Goal: Information Seeking & Learning: Compare options

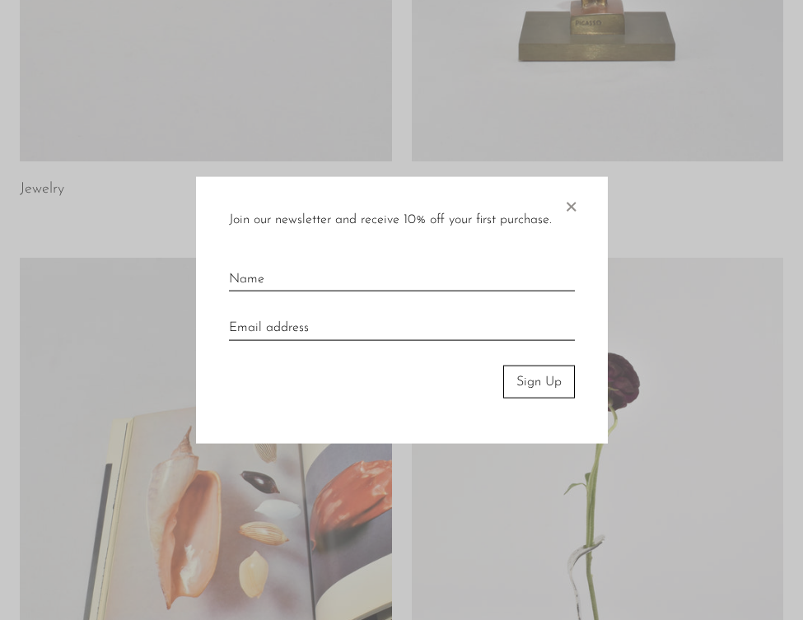
scroll to position [463, 0]
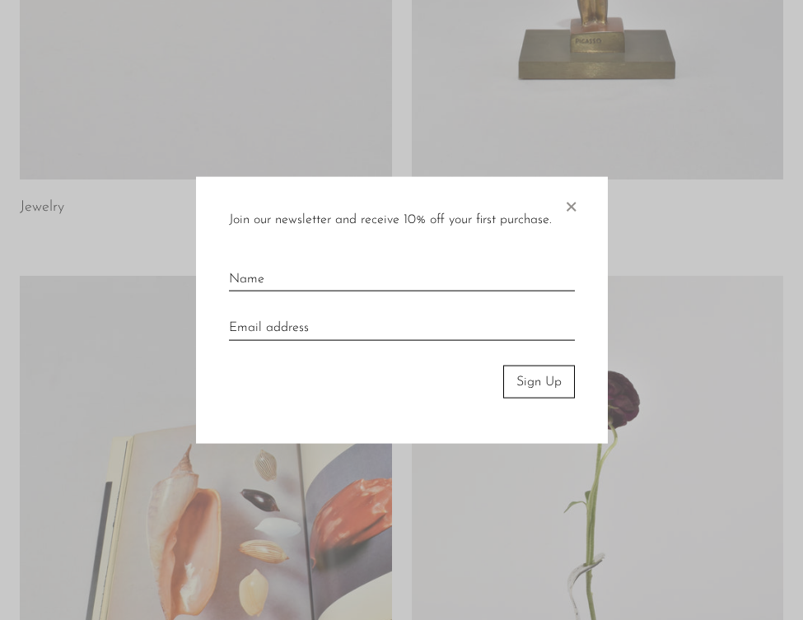
click at [572, 209] on span "×" at bounding box center [571, 202] width 16 height 53
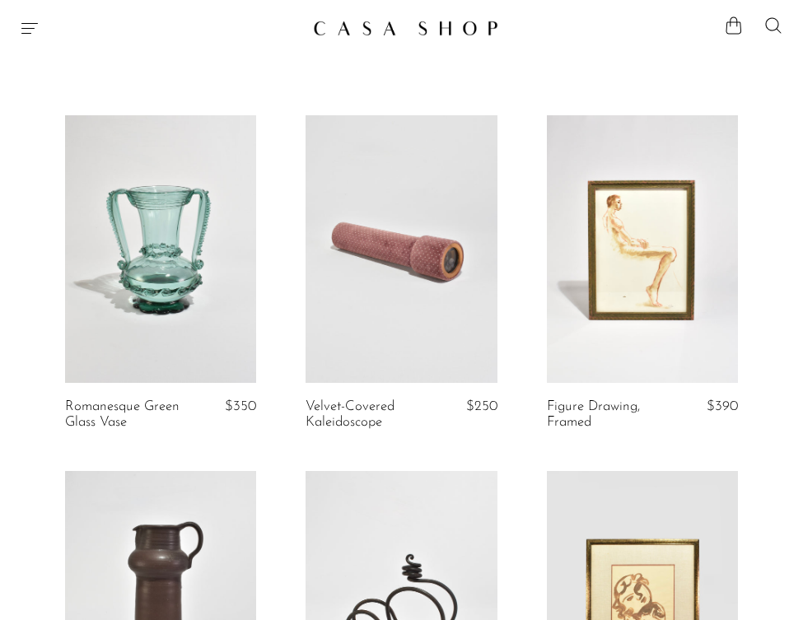
click at [37, 24] on icon "Menu" at bounding box center [30, 28] width 20 height 20
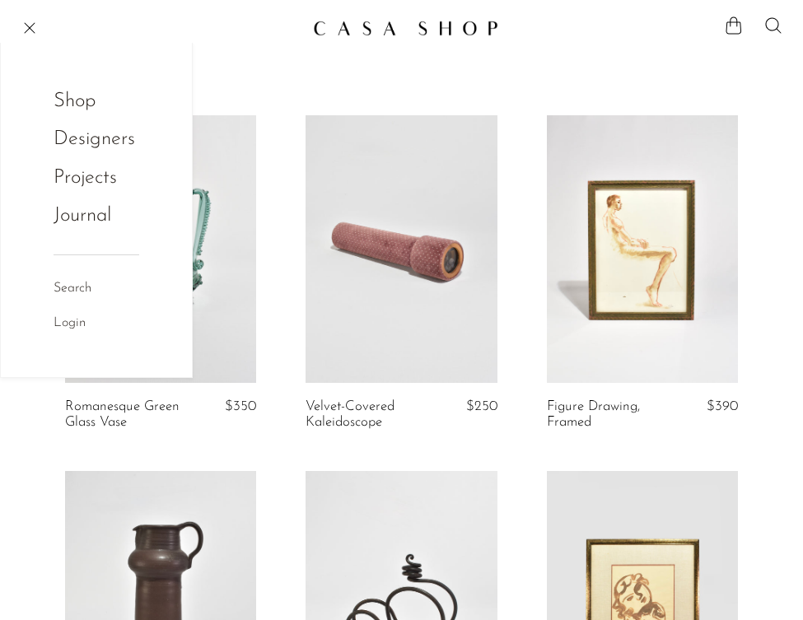
click at [87, 104] on link "Shop" at bounding box center [86, 101] width 64 height 31
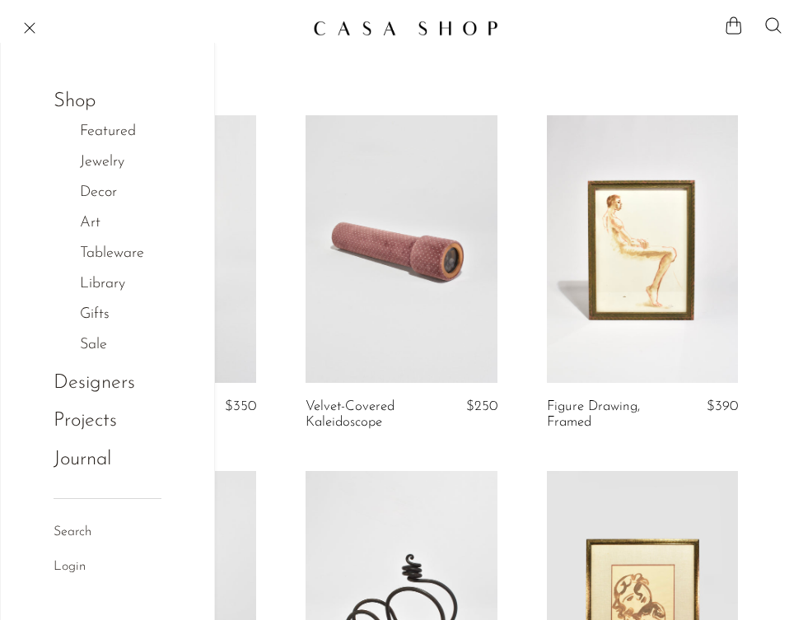
click at [91, 194] on link "Decor" at bounding box center [107, 193] width 54 height 24
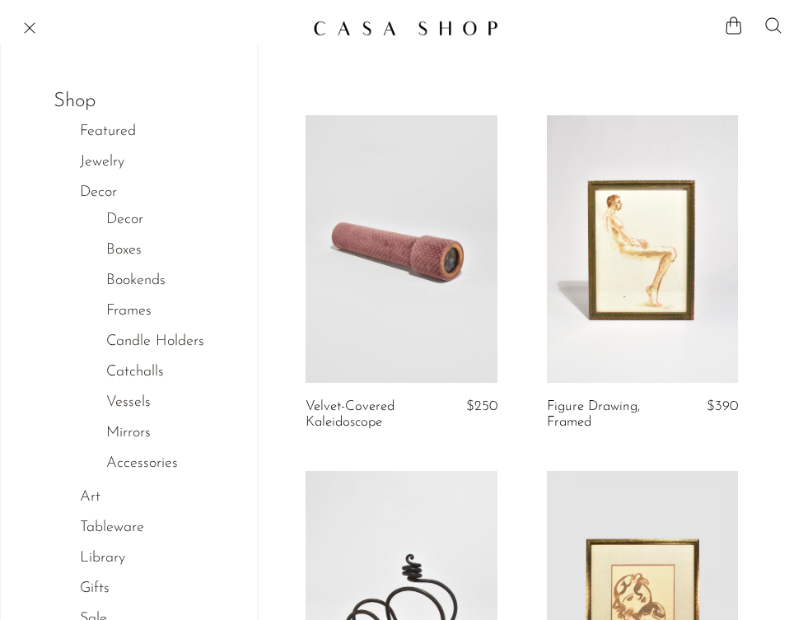
click at [122, 396] on link "Vessels" at bounding box center [128, 403] width 44 height 24
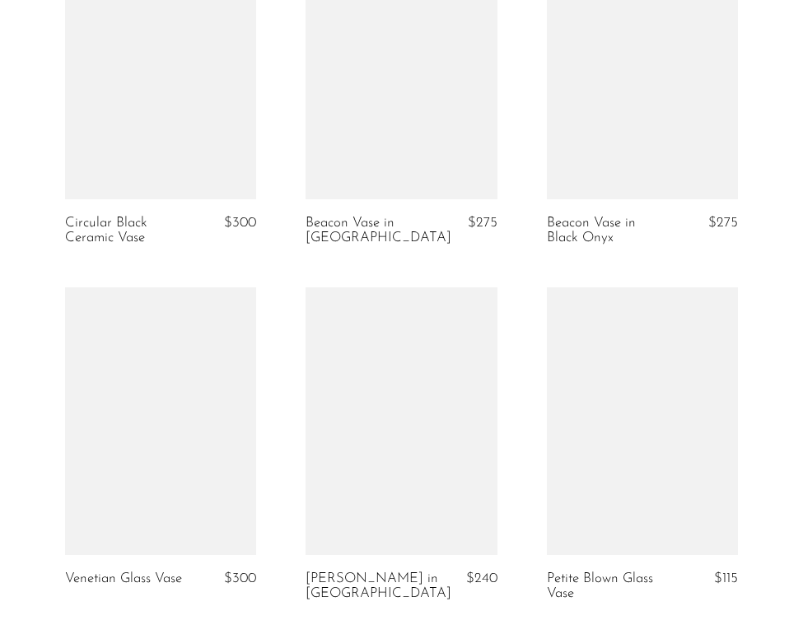
scroll to position [2319, 0]
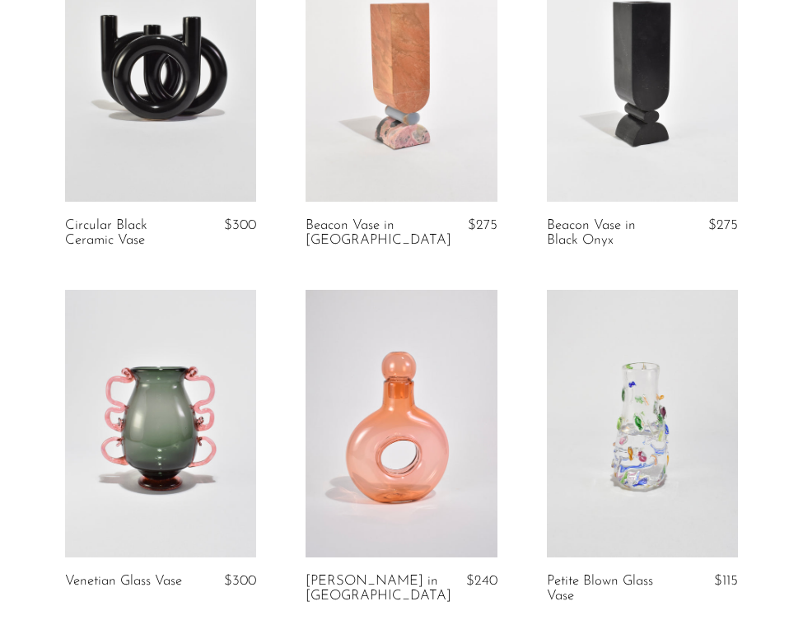
click at [121, 399] on link at bounding box center [160, 424] width 191 height 268
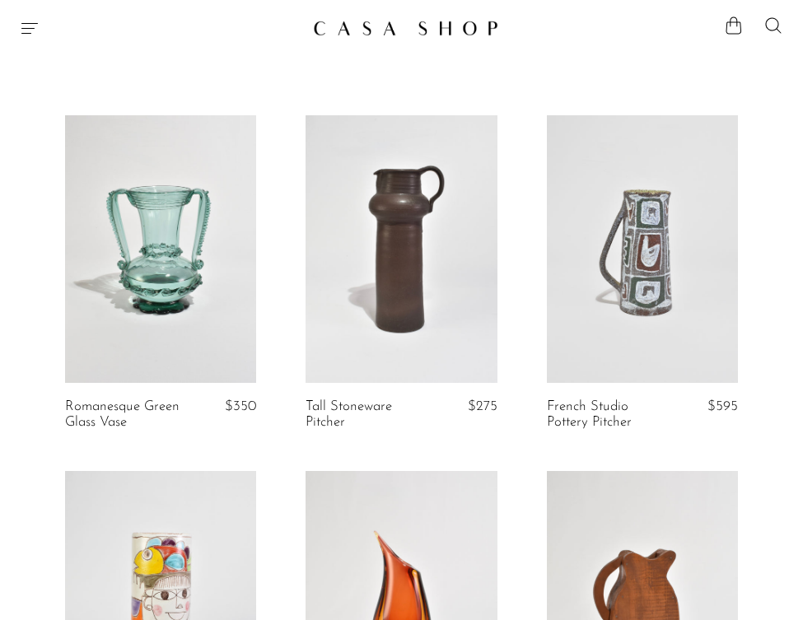
click at [30, 35] on icon "Menu" at bounding box center [30, 28] width 20 height 20
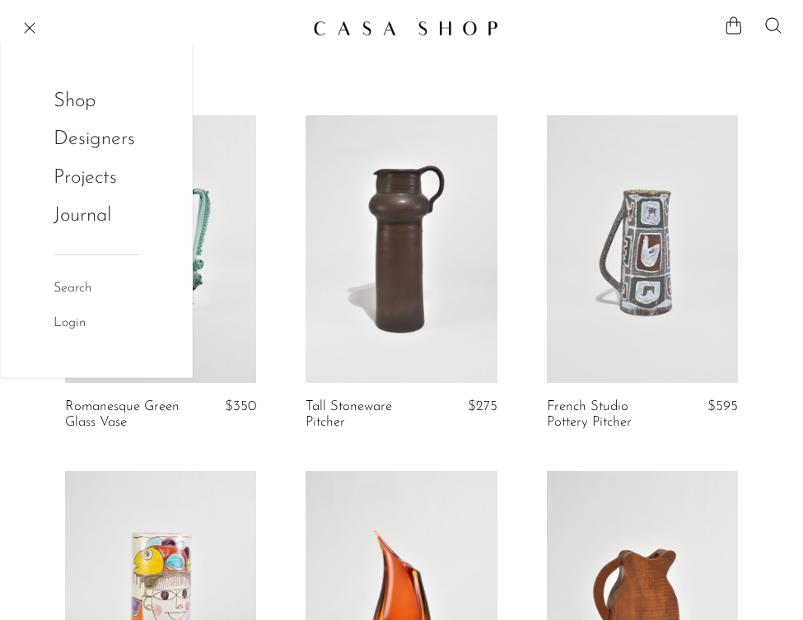
click at [93, 107] on link "Shop" at bounding box center [86, 101] width 64 height 31
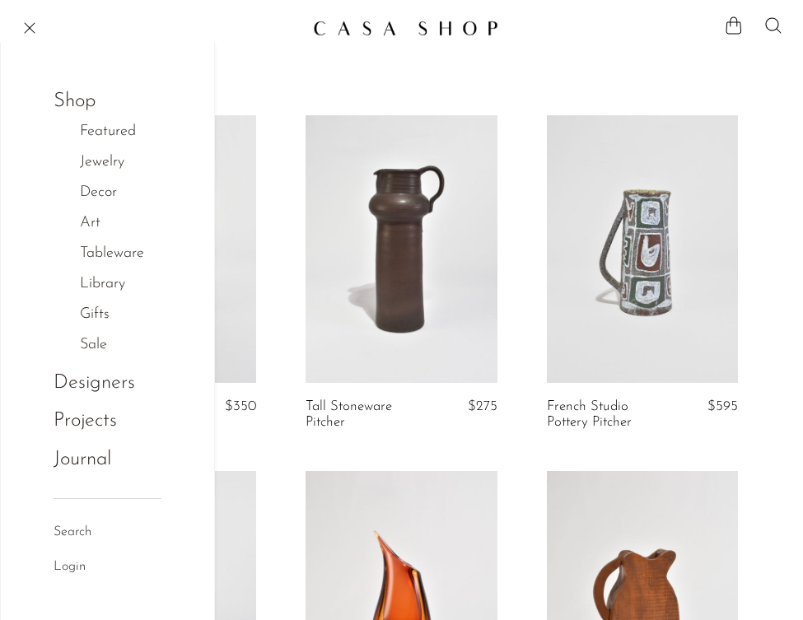
click at [120, 194] on link "Decor" at bounding box center [107, 193] width 54 height 24
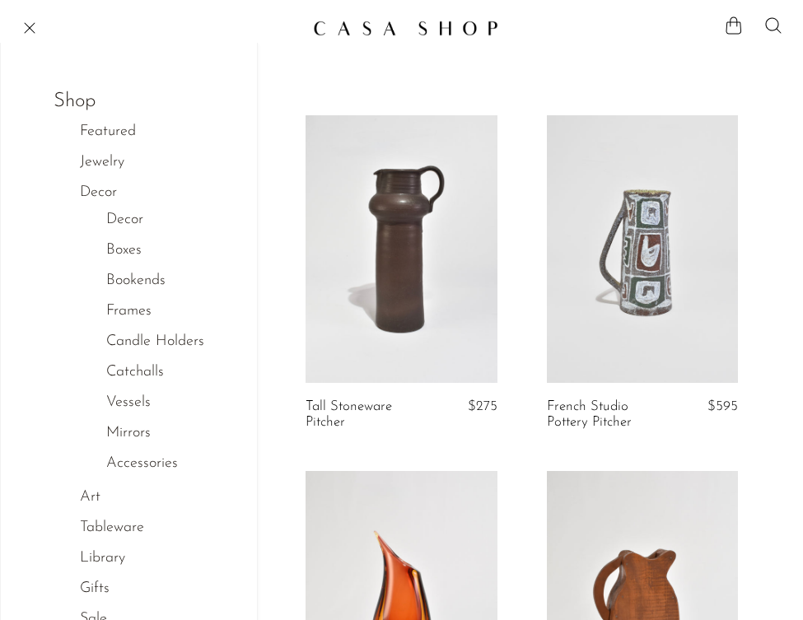
click at [128, 221] on link "Decor" at bounding box center [124, 220] width 37 height 24
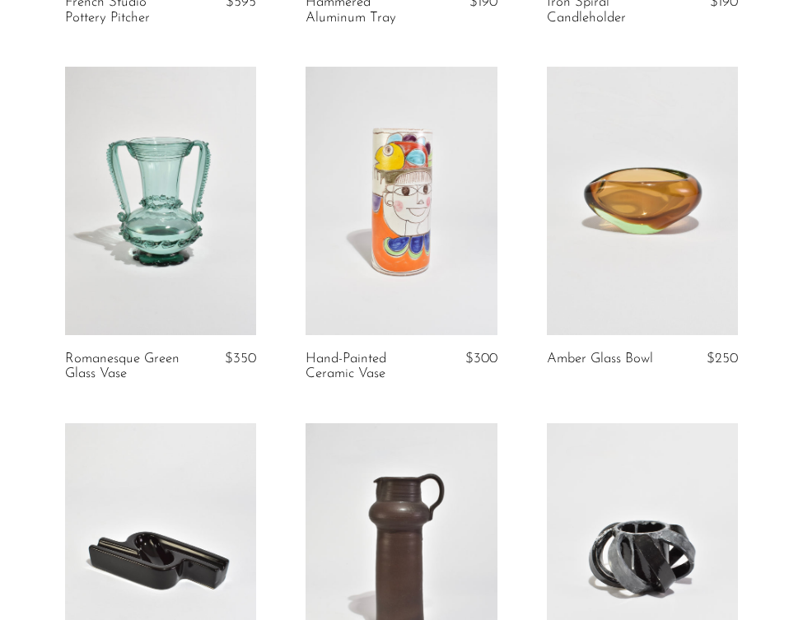
scroll to position [405, 0]
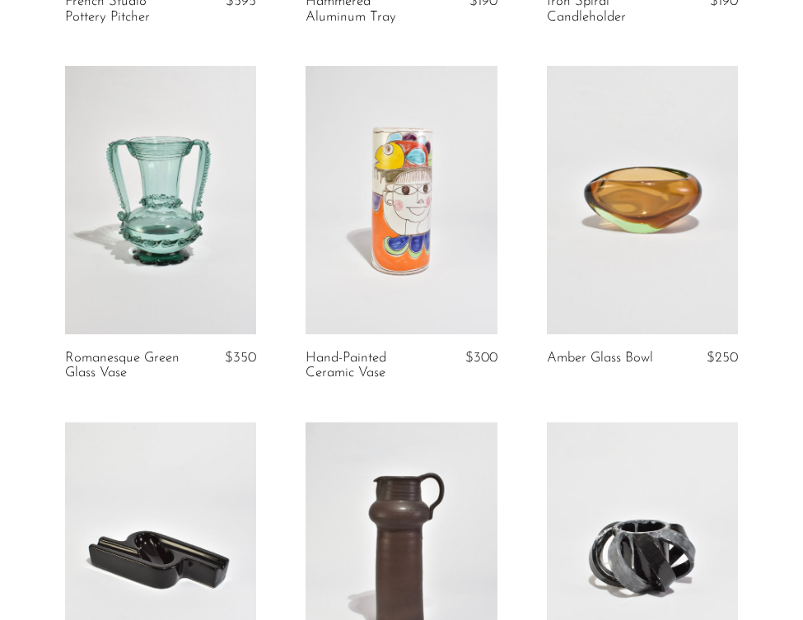
click at [177, 187] on link at bounding box center [160, 200] width 191 height 268
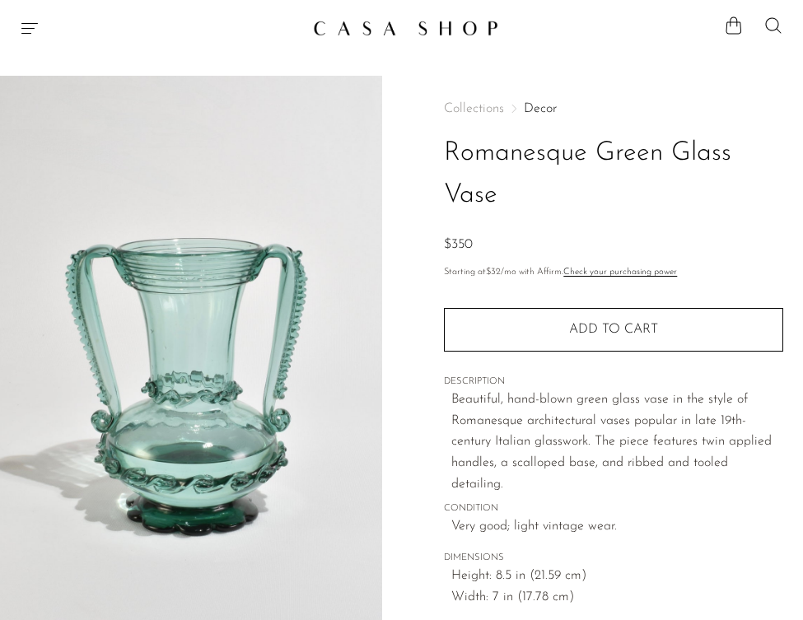
click at [30, 34] on icon "Menu" at bounding box center [30, 28] width 20 height 20
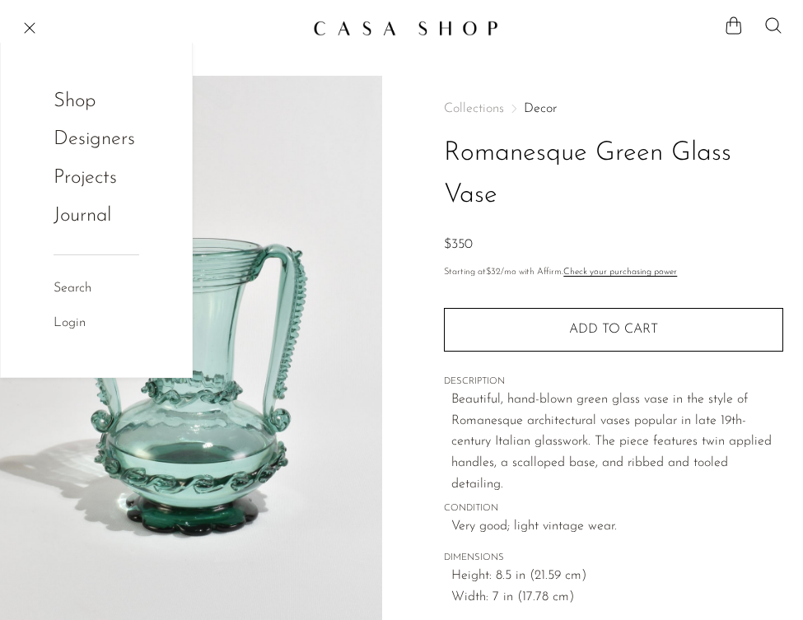
click at [73, 105] on link "Shop" at bounding box center [86, 101] width 64 height 31
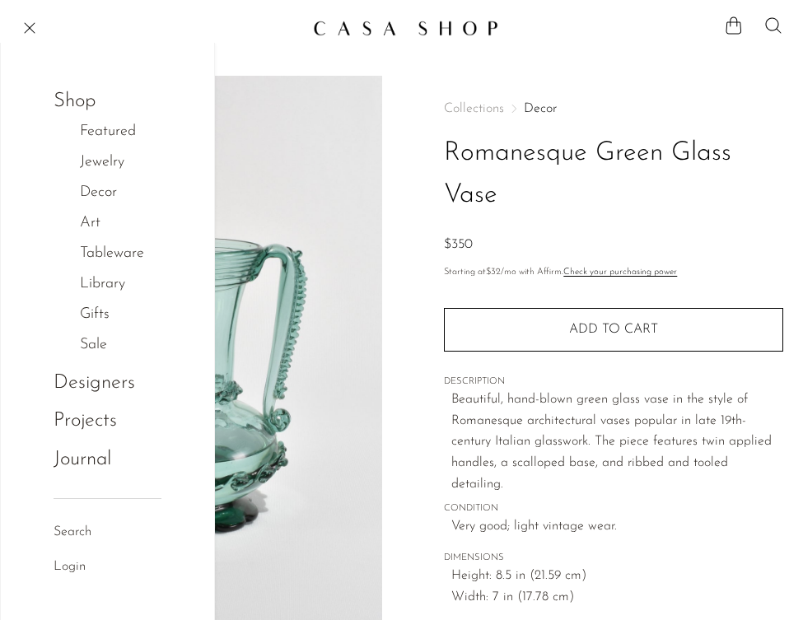
click at [104, 248] on link "Tableware" at bounding box center [121, 254] width 82 height 24
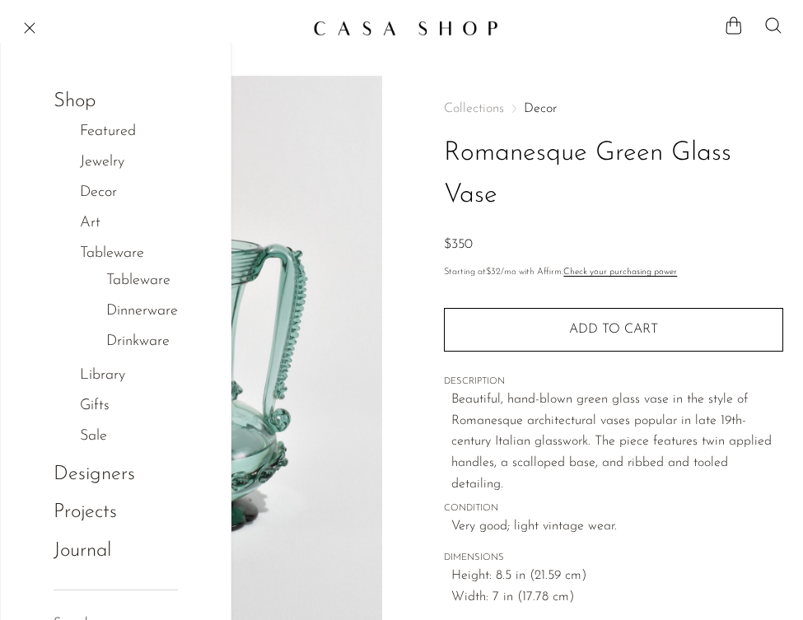
click at [138, 275] on link "Tableware" at bounding box center [138, 281] width 64 height 24
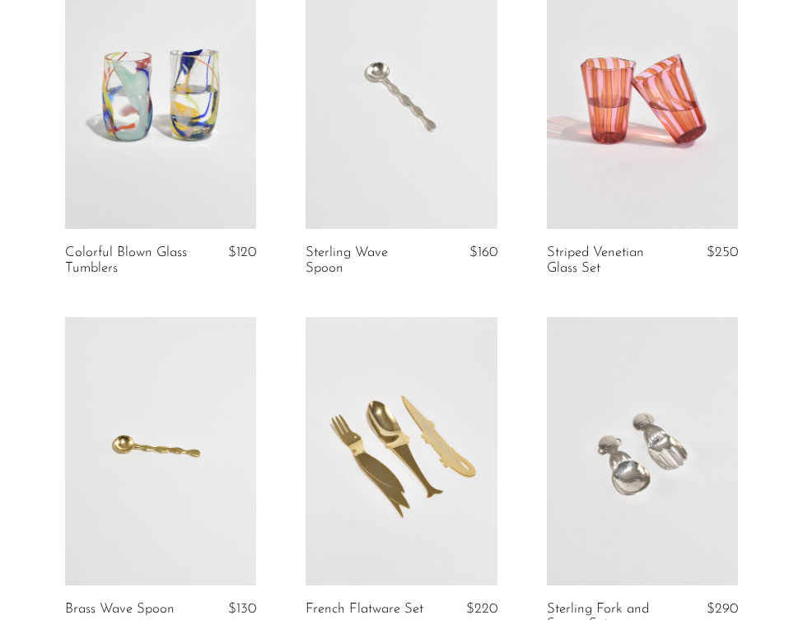
scroll to position [883, 0]
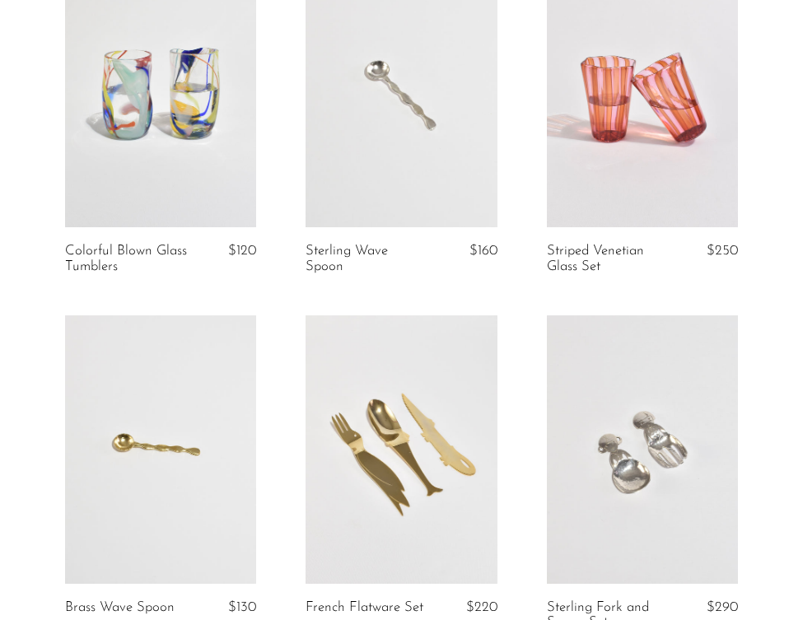
click at [646, 117] on link at bounding box center [642, 94] width 191 height 268
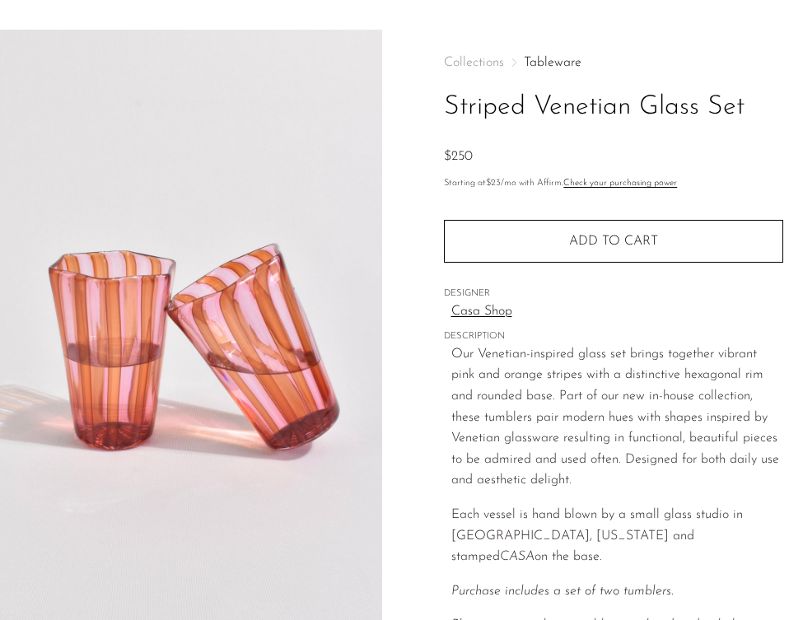
scroll to position [11, 0]
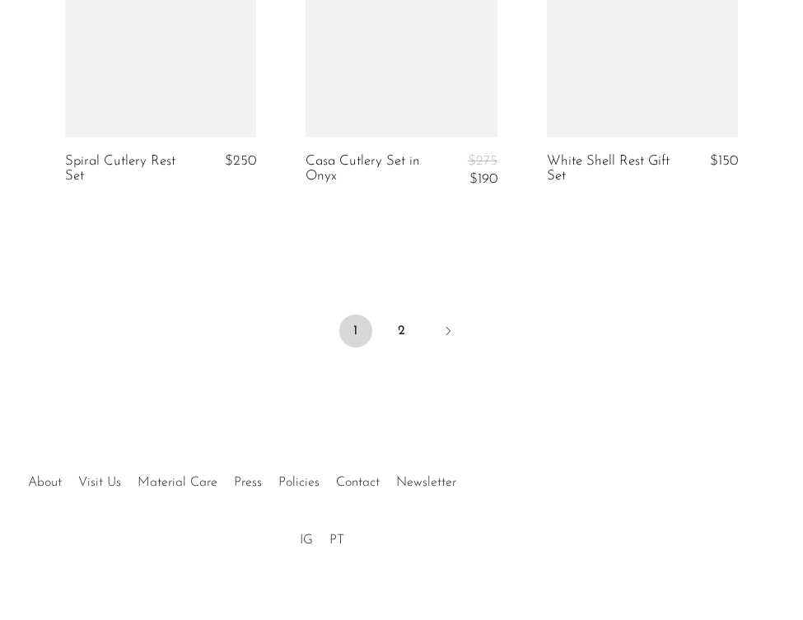
scroll to position [4181, 0]
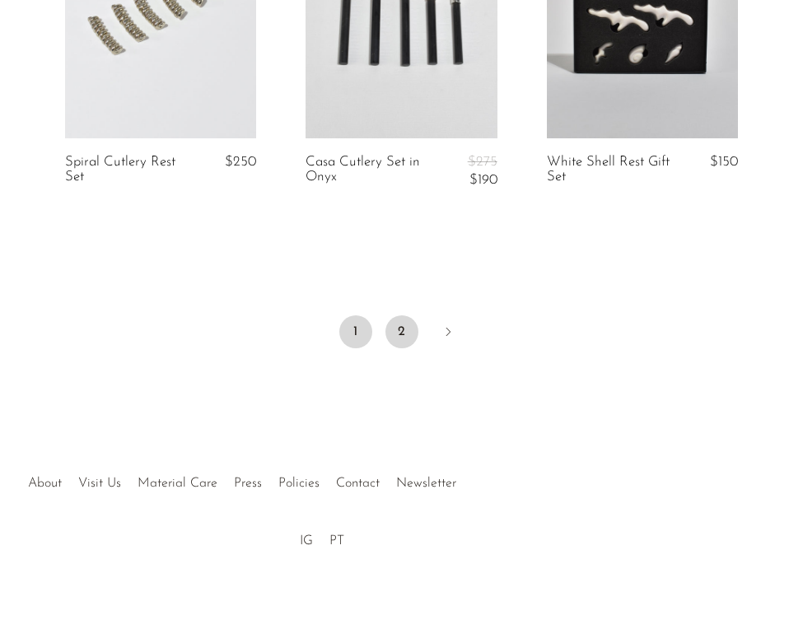
click at [401, 320] on link "2" at bounding box center [401, 331] width 33 height 33
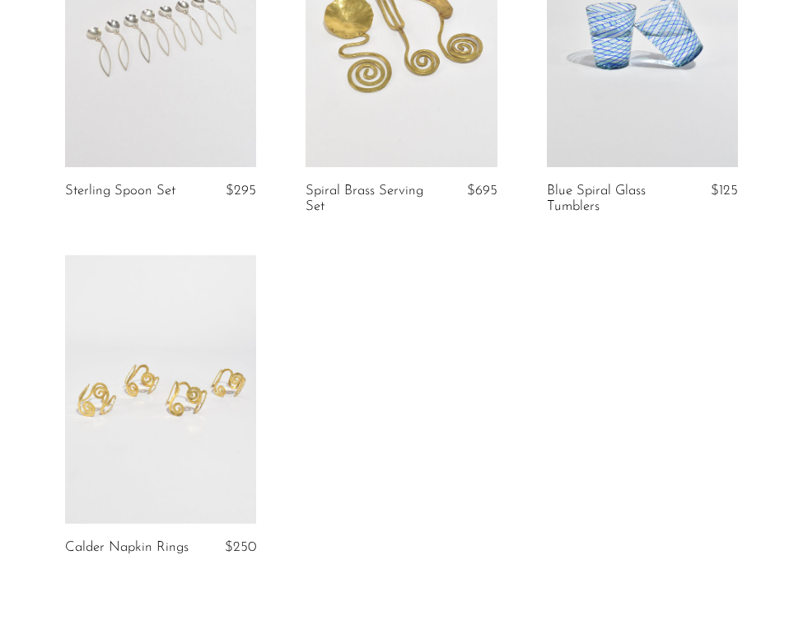
scroll to position [1289, 0]
